Goal: Communication & Community: Answer question/provide support

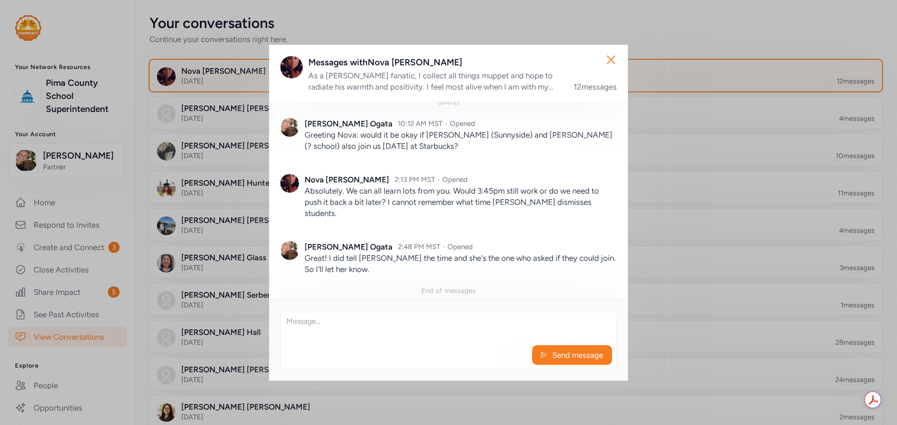
scroll to position [789, 0]
click at [610, 64] on icon "button" at bounding box center [610, 59] width 15 height 15
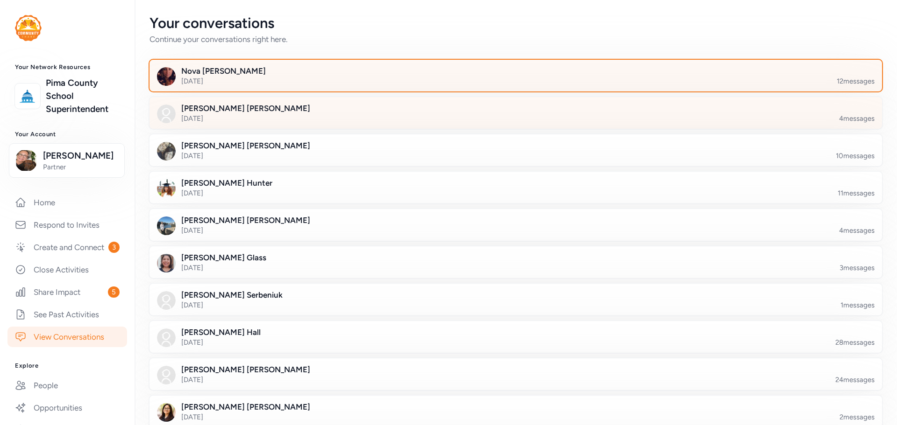
click at [609, 119] on div at bounding box center [523, 119] width 732 height 32
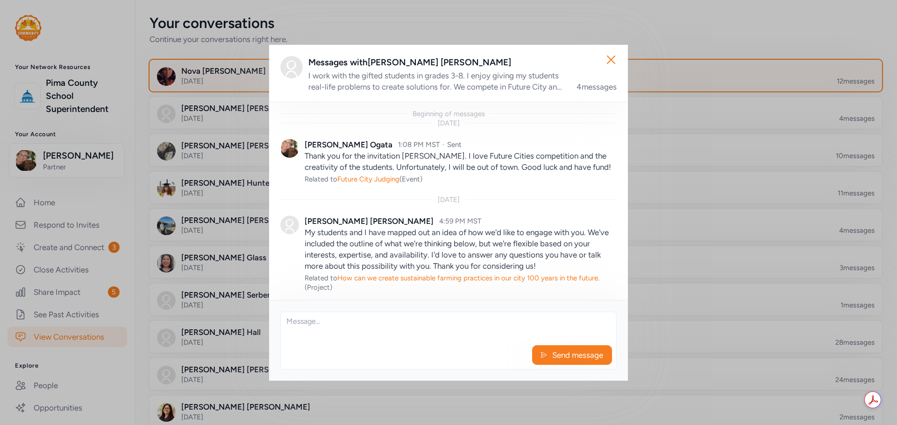
scroll to position [47, 0]
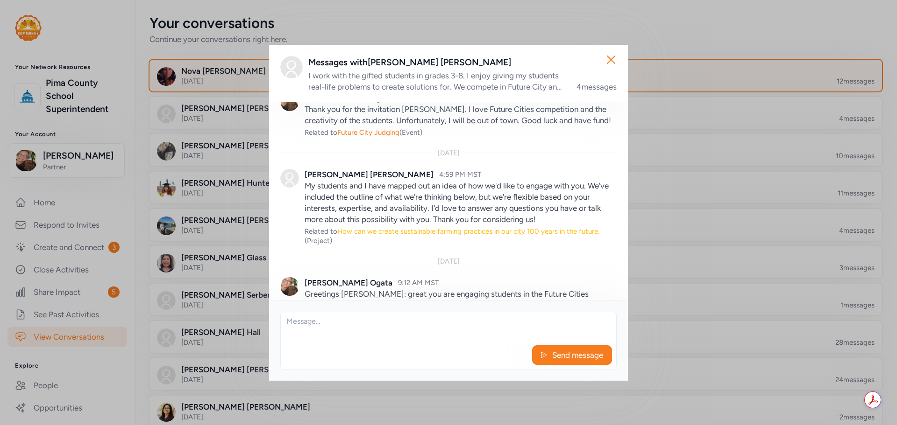
click at [555, 231] on span "How can we create sustainable farming practices in our city 100 years in the fu…" at bounding box center [468, 231] width 262 height 8
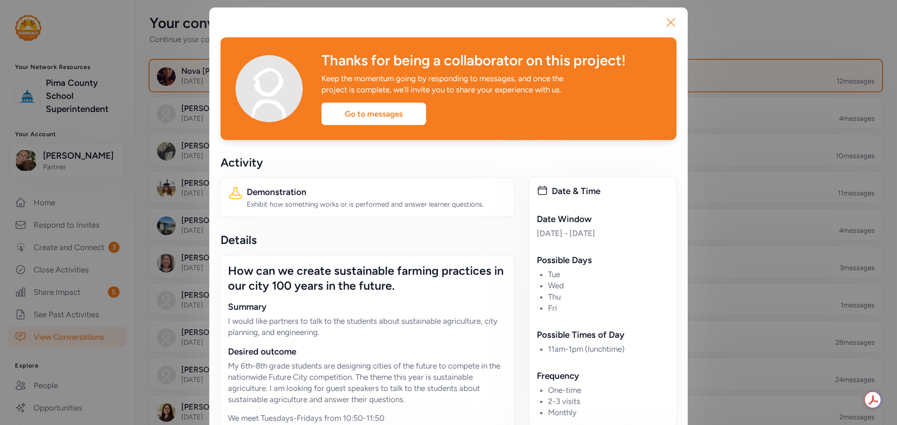
click at [669, 22] on icon "button" at bounding box center [670, 22] width 15 height 15
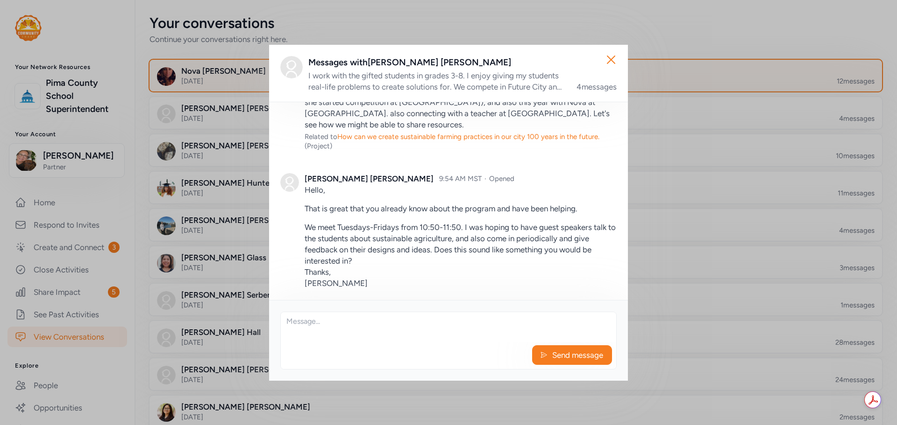
scroll to position [277, 0]
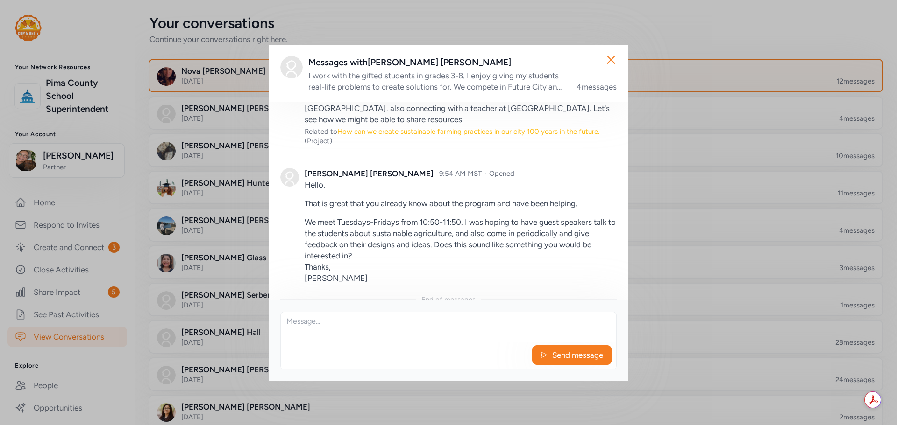
click at [463, 127] on span "How can we create sustainable farming practices in our city 100 years in the fu…" at bounding box center [468, 131] width 262 height 8
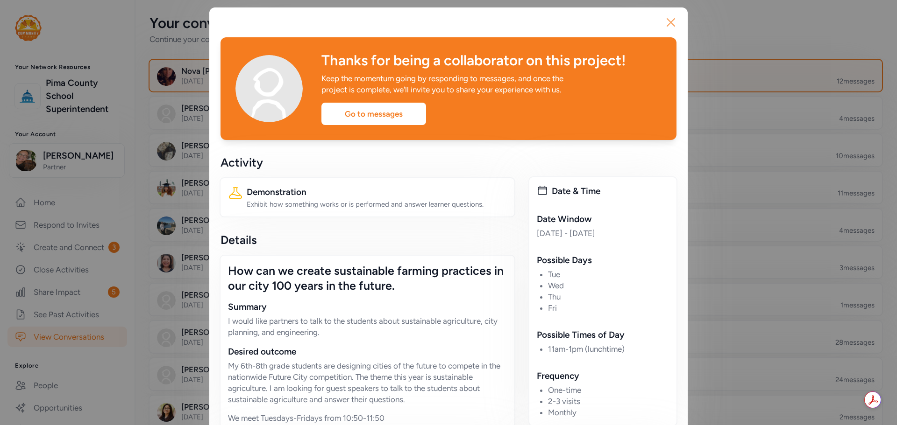
click at [670, 20] on icon "button" at bounding box center [670, 22] width 15 height 15
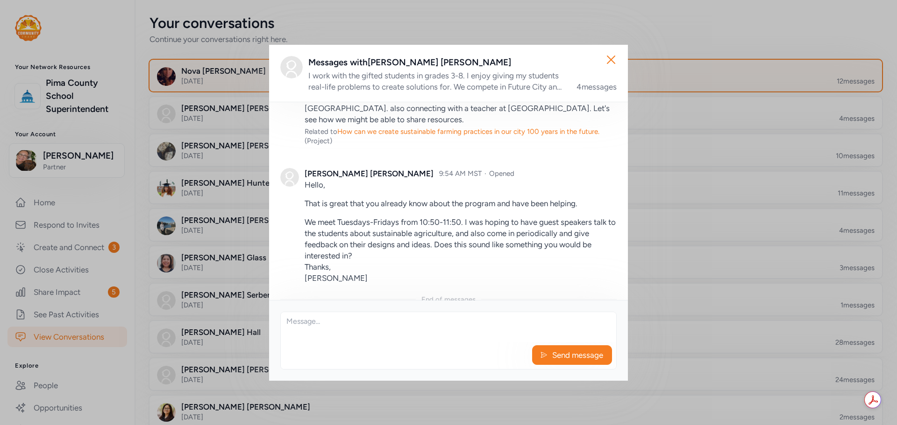
click at [375, 326] on textarea at bounding box center [448, 327] width 335 height 30
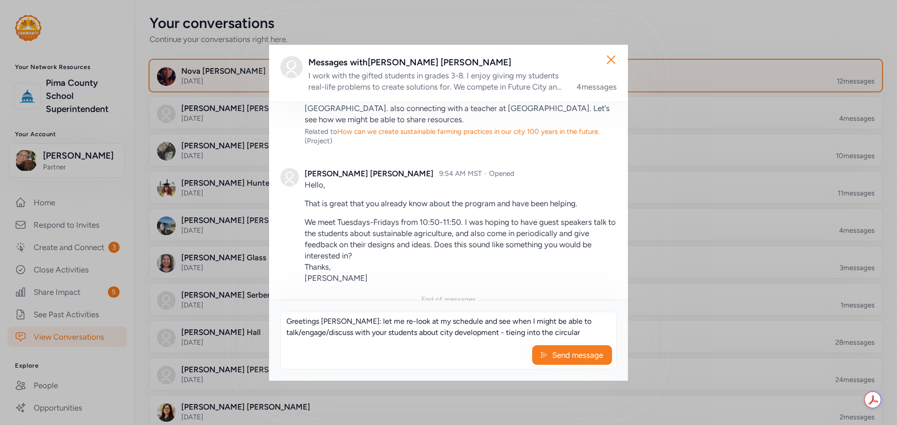
scroll to position [7, 0]
click at [514, 327] on textarea "Greetings [PERSON_NAME]: let me re-look at my schedule and see when I might be …" at bounding box center [448, 327] width 335 height 30
click at [454, 338] on textarea "Greetings [PERSON_NAME]: let me re-look at my schedule and see when I might be …" at bounding box center [448, 327] width 335 height 30
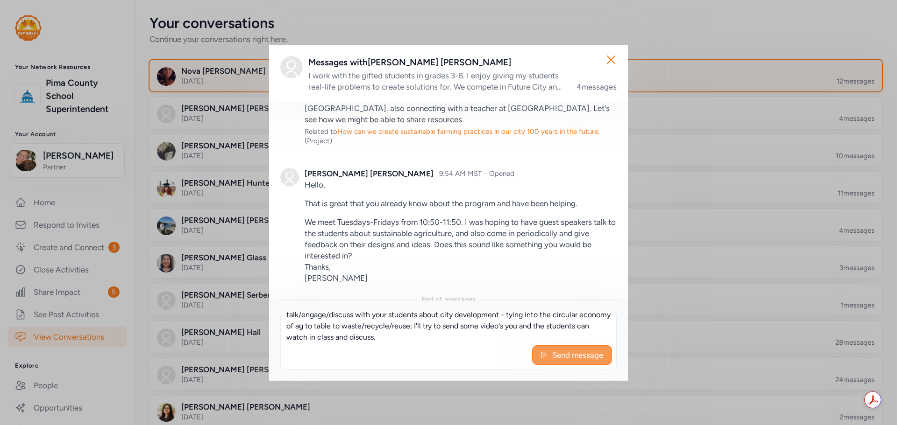
type textarea "Greetings [PERSON_NAME]: let me re-look at my schedule and see when I might be …"
click at [564, 350] on span "Send message" at bounding box center [577, 355] width 53 height 11
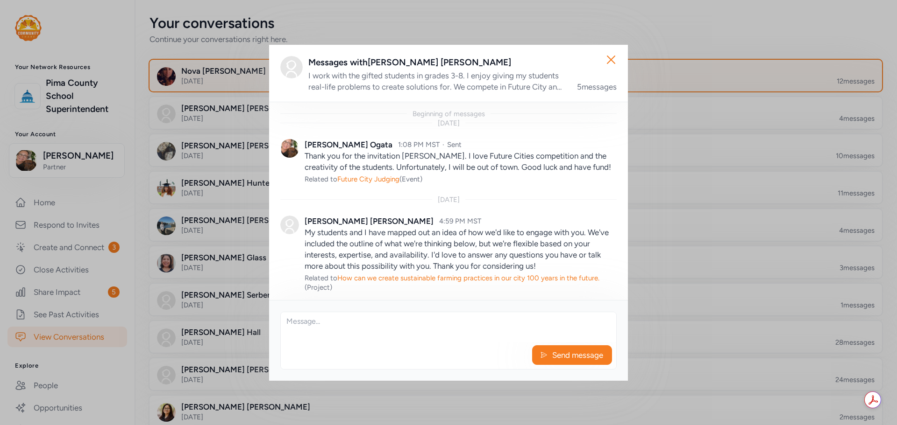
scroll to position [365, 0]
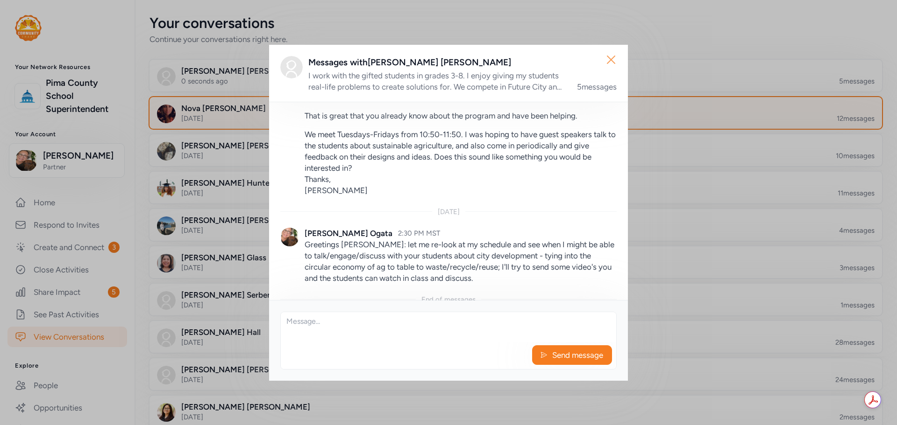
click at [613, 61] on icon "button" at bounding box center [610, 59] width 7 height 7
